Goal: Transaction & Acquisition: Obtain resource

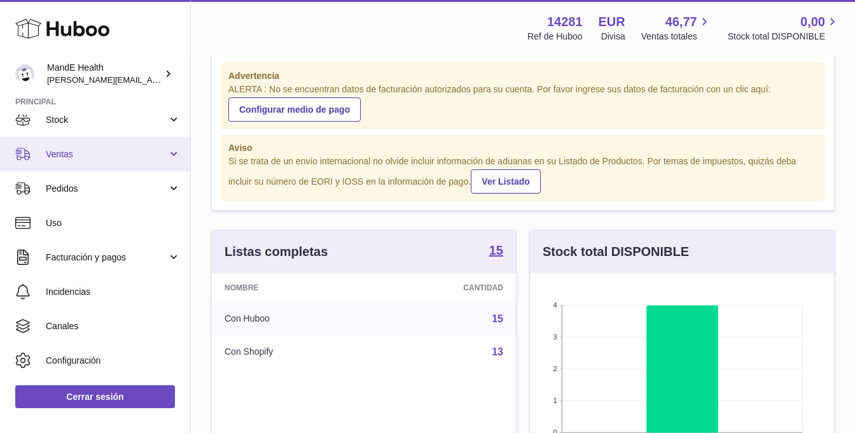
scroll to position [109, 0]
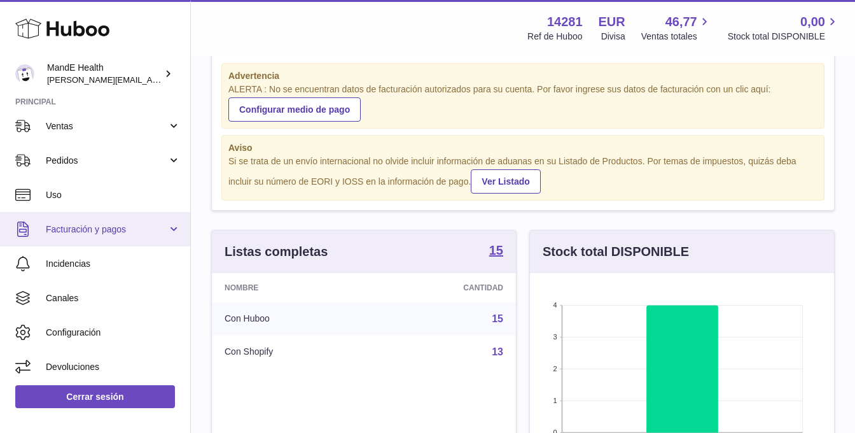
click at [117, 222] on link "Facturación y pagos" at bounding box center [95, 229] width 190 height 34
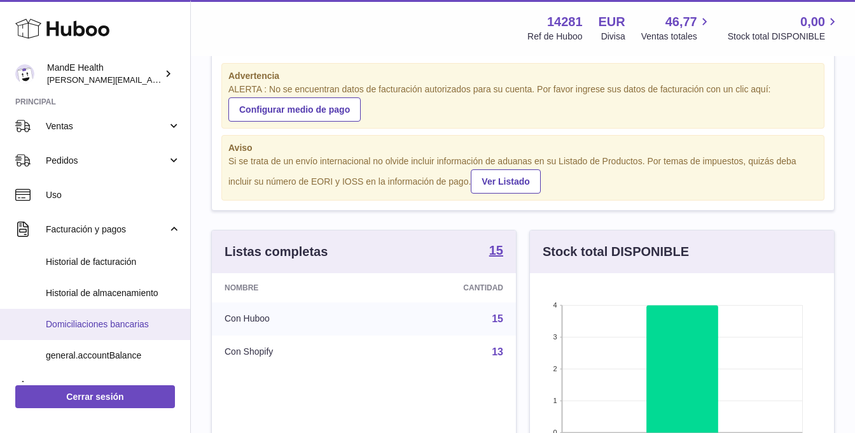
click at [94, 325] on span "Domiciliaciones bancarias" at bounding box center [113, 324] width 135 height 12
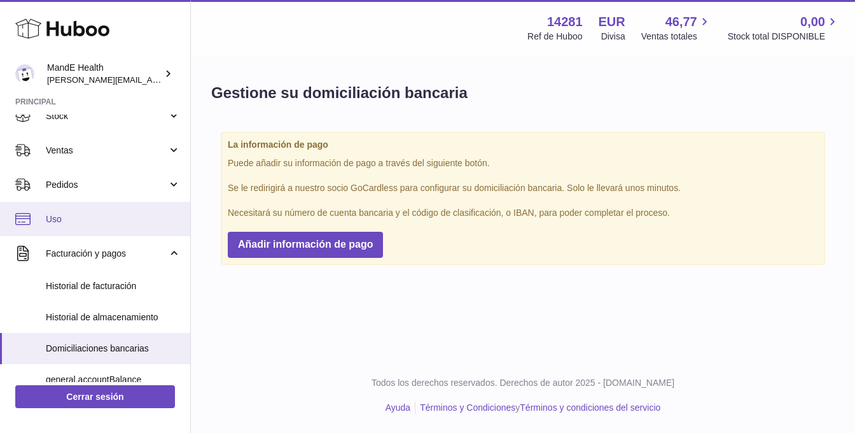
scroll to position [93, 0]
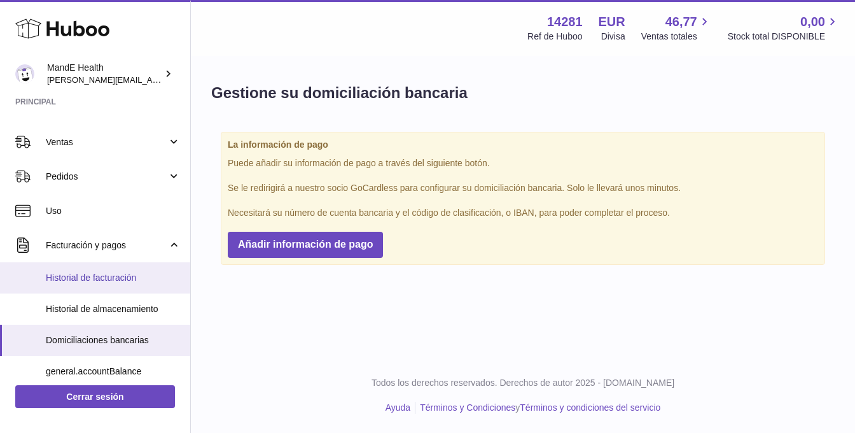
click at [87, 281] on span "Historial de facturación" at bounding box center [113, 278] width 135 height 12
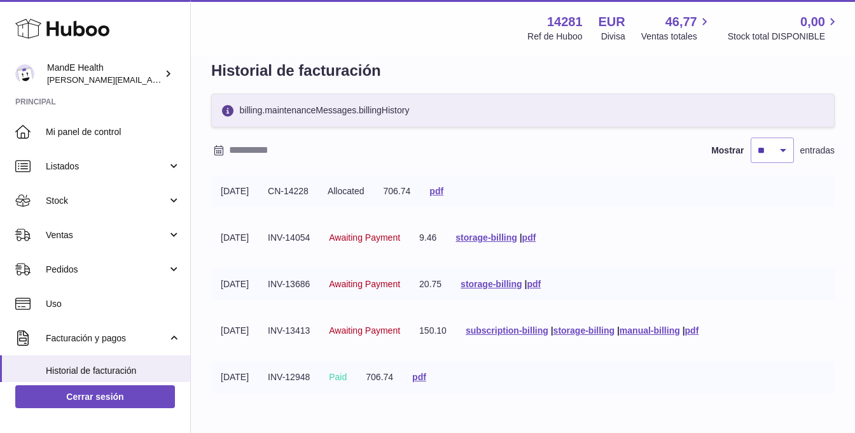
scroll to position [97, 0]
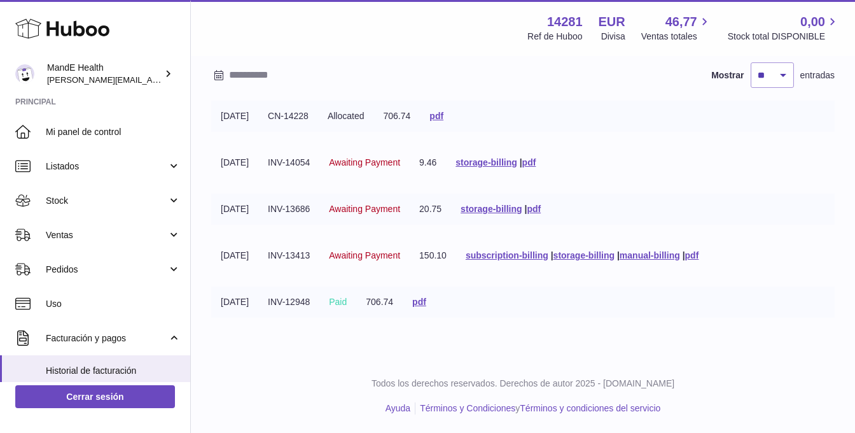
click at [499, 178] on tbody "19-08-2025 CN-14228 Allocated 706.74 pdf 18-08-2025 INV-14054 Awaiting Payment …" at bounding box center [523, 217] width 624 height 232
click at [700, 253] on link "pdf" at bounding box center [693, 255] width 14 height 10
